Goal: Share content: Share content

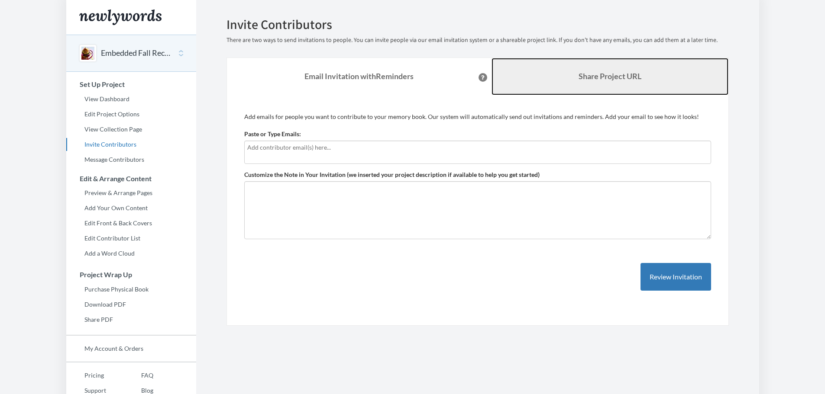
click at [619, 69] on link "Share Project URL" at bounding box center [609, 76] width 237 height 37
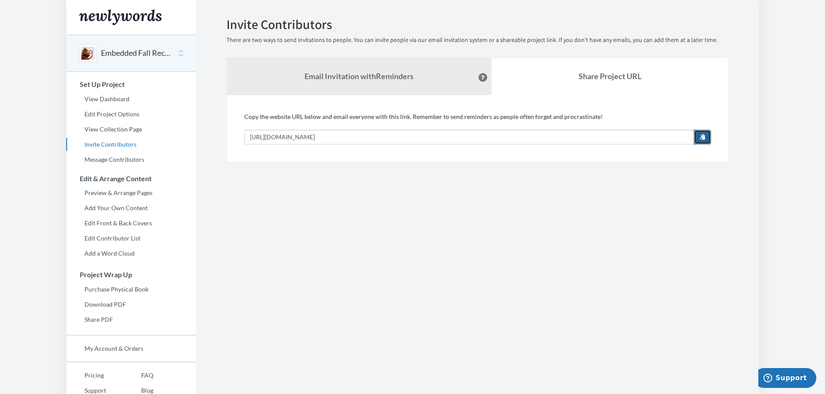
click at [705, 136] on span "button" at bounding box center [702, 137] width 6 height 6
click at [123, 112] on link "Edit Project Options" at bounding box center [131, 114] width 130 height 13
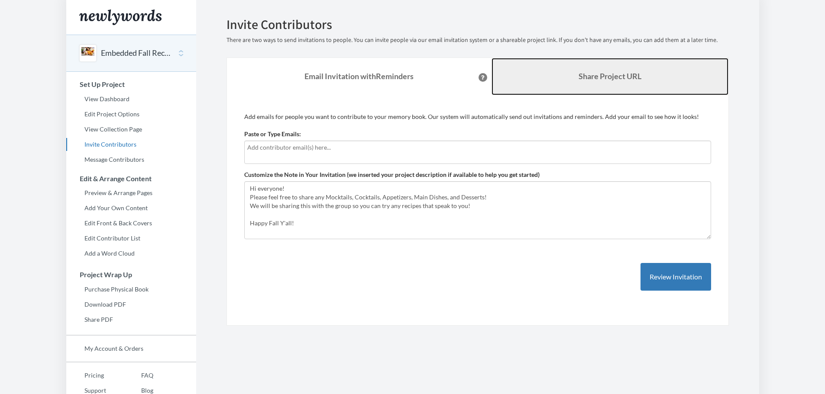
click at [530, 71] on link "Share Project URL" at bounding box center [609, 76] width 237 height 37
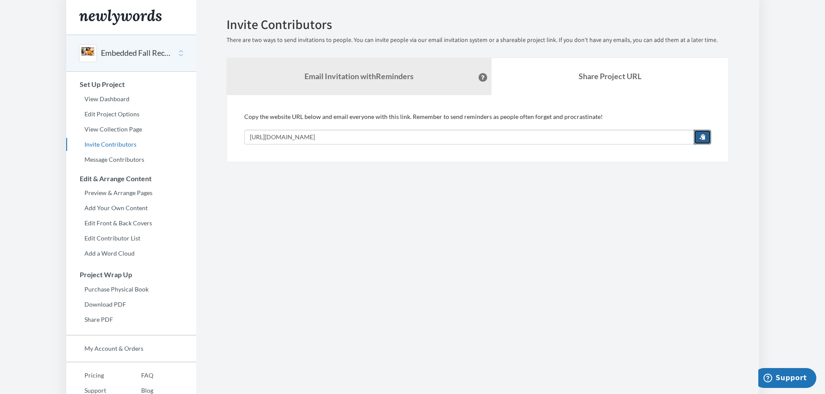
click at [703, 134] on span "button" at bounding box center [702, 137] width 6 height 6
click at [119, 103] on link "View Dashboard" at bounding box center [131, 99] width 130 height 13
